Goal: Obtain resource: Obtain resource

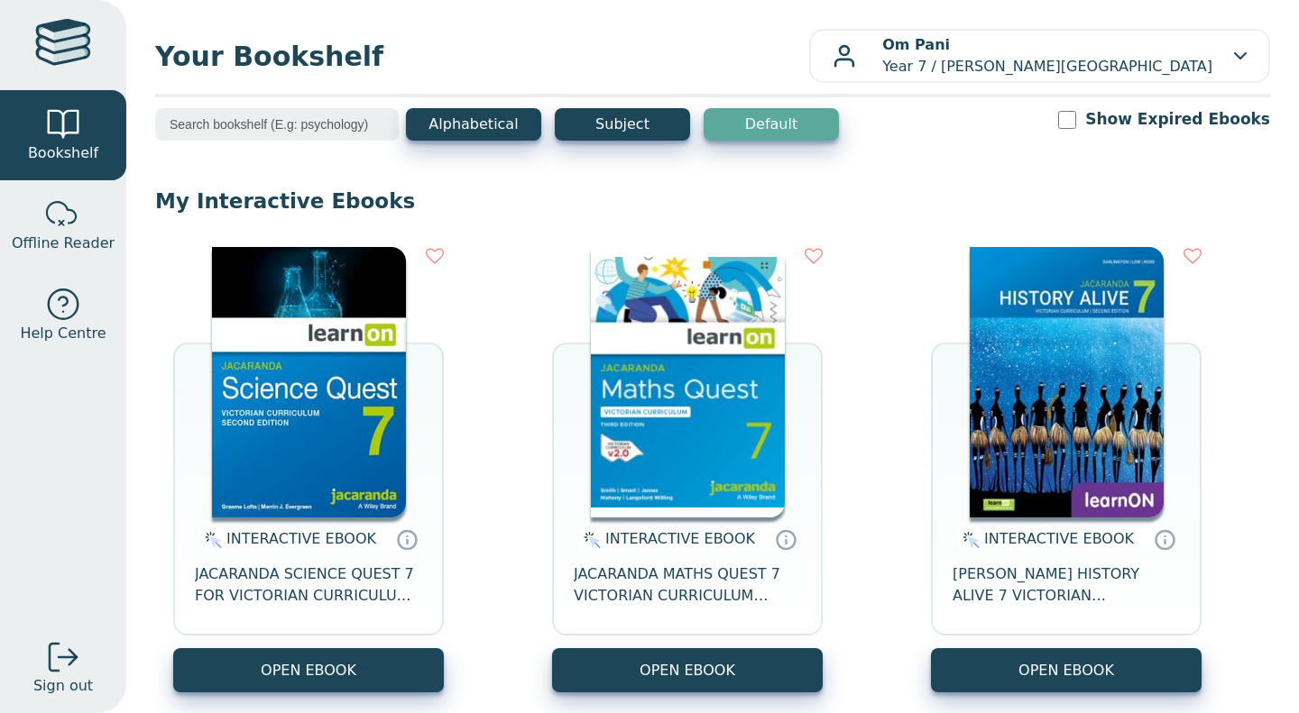
click at [654, 666] on button "OPEN EBOOK" at bounding box center [687, 670] width 271 height 44
click at [608, 675] on button "OPEN EBOOK" at bounding box center [687, 670] width 271 height 44
